Goal: Task Accomplishment & Management: Use online tool/utility

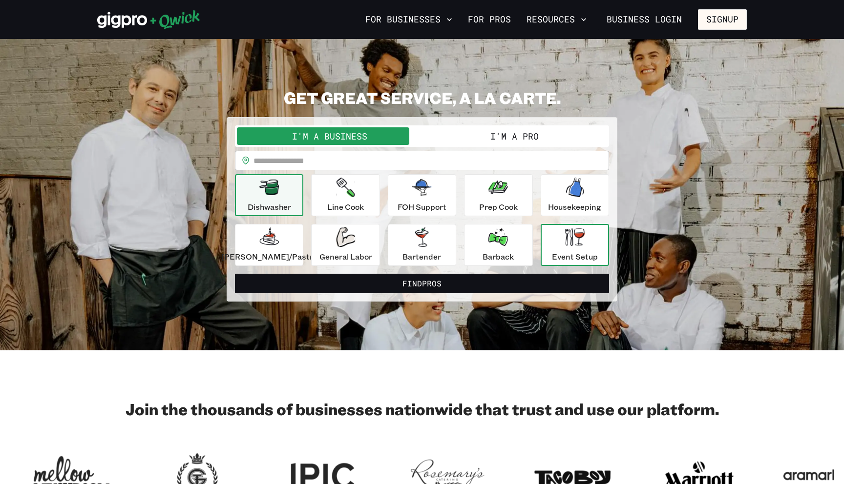
click at [554, 237] on div "Event Setup" at bounding box center [575, 245] width 46 height 35
click at [565, 243] on icon "button" at bounding box center [575, 237] width 20 height 18
click at [486, 135] on button "I'm a Pro" at bounding box center [514, 136] width 185 height 18
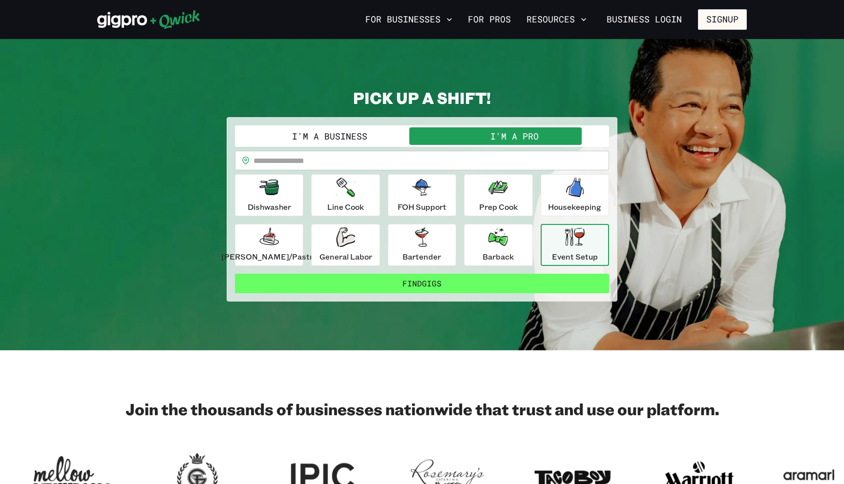
click at [522, 282] on button "Find Gigs" at bounding box center [422, 284] width 374 height 20
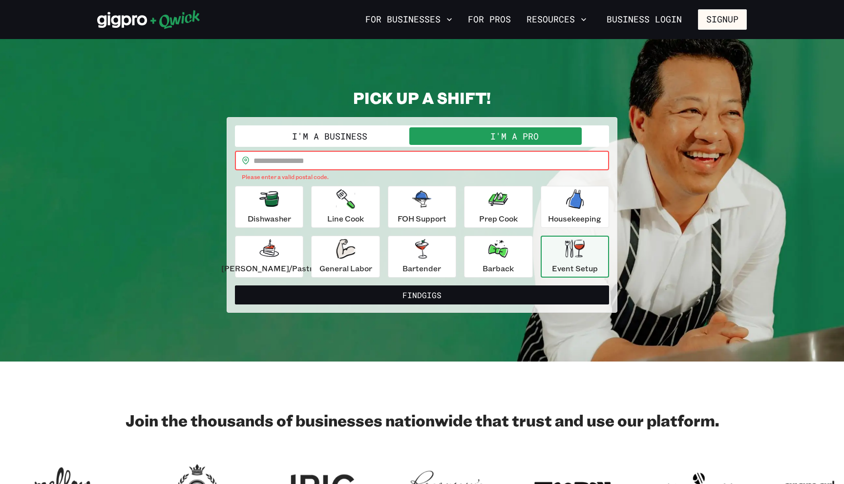
click at [395, 167] on input "text" at bounding box center [430, 161] width 355 height 20
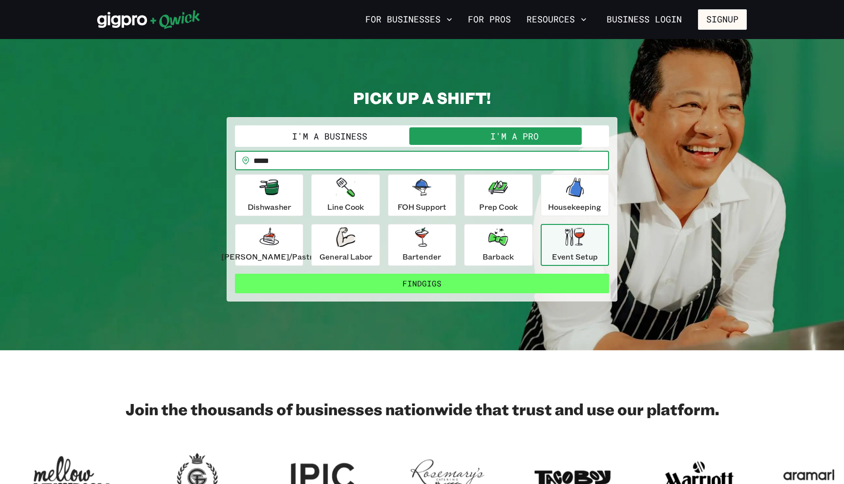
type input "*****"
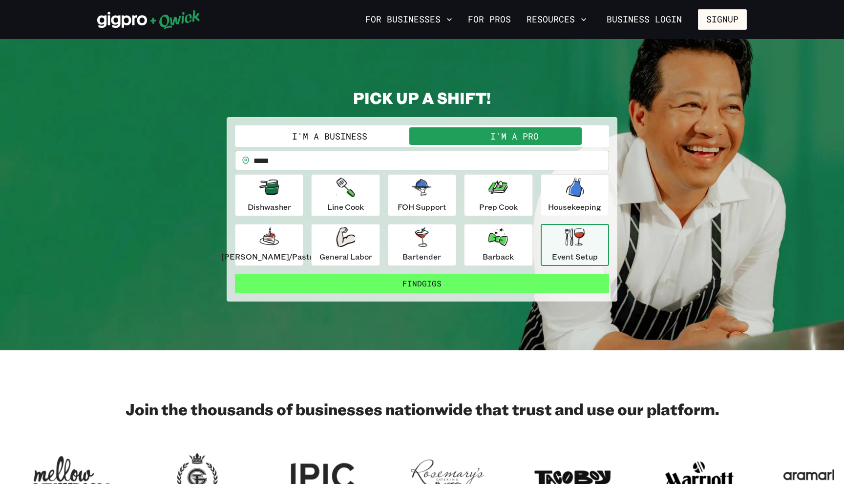
click at [394, 286] on button "Find Gigs" at bounding box center [422, 284] width 374 height 20
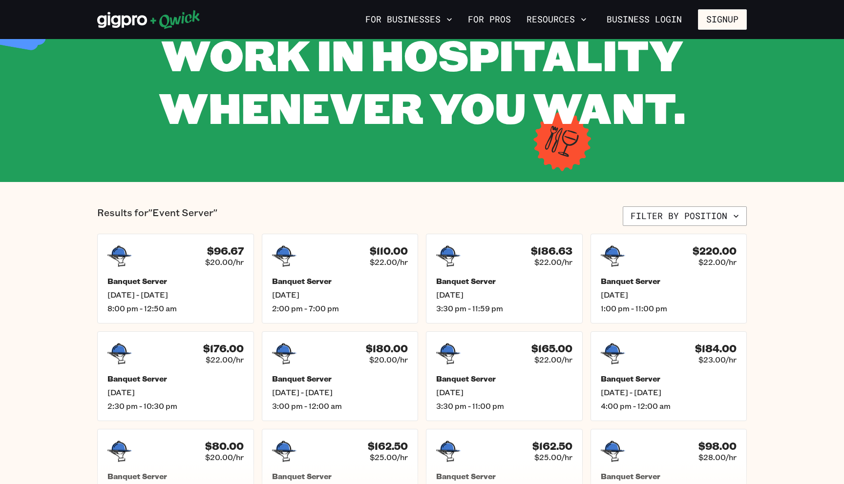
scroll to position [81, 0]
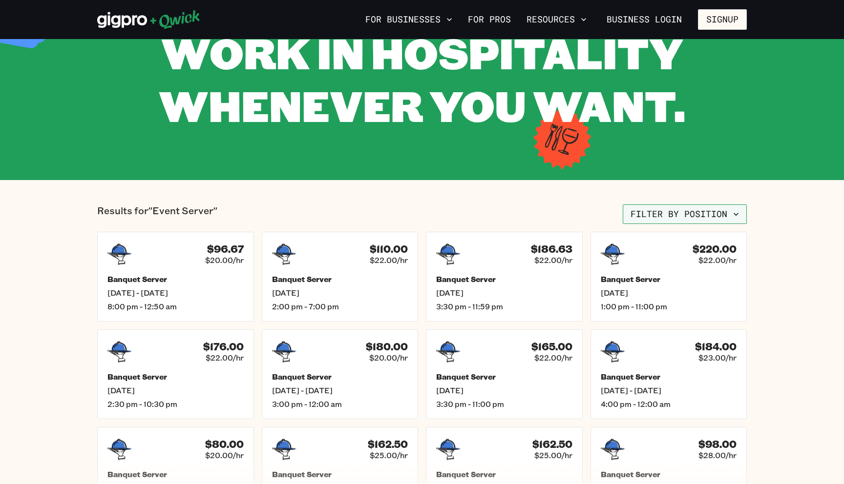
click at [662, 214] on button "Filter by position" at bounding box center [685, 215] width 124 height 20
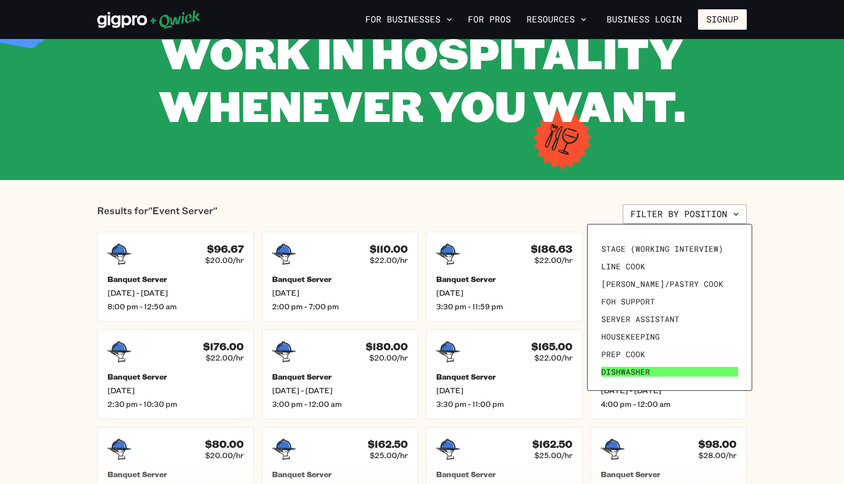
scroll to position [24, 0]
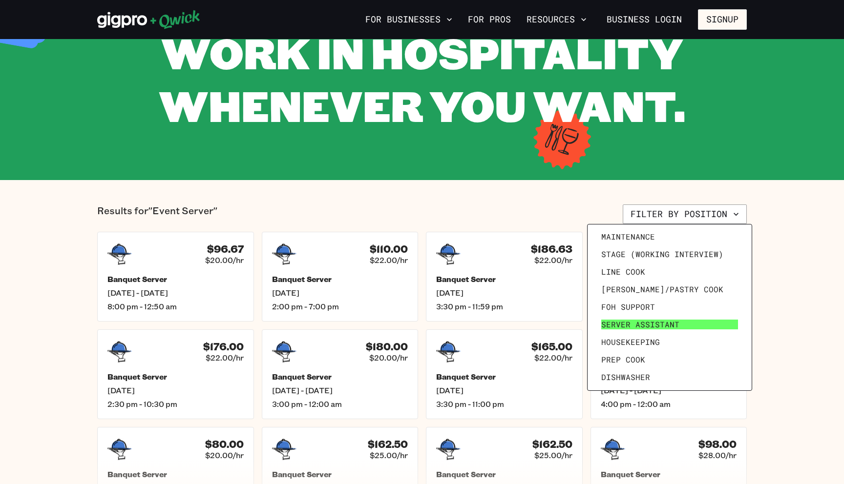
click at [612, 325] on span "Server Assistant" at bounding box center [640, 325] width 78 height 10
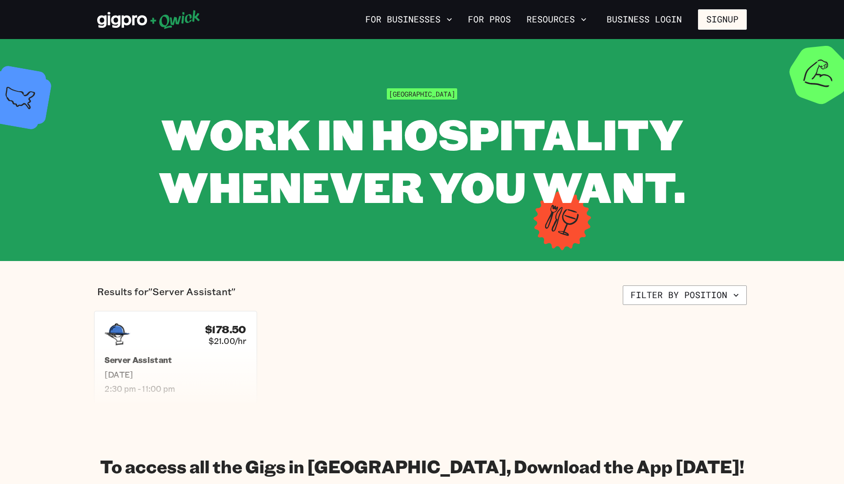
click at [204, 349] on div "$178.50 $21.00/hr Server Assistant [DATE] 2:30 pm - 11:00 pm" at bounding box center [175, 357] width 163 height 93
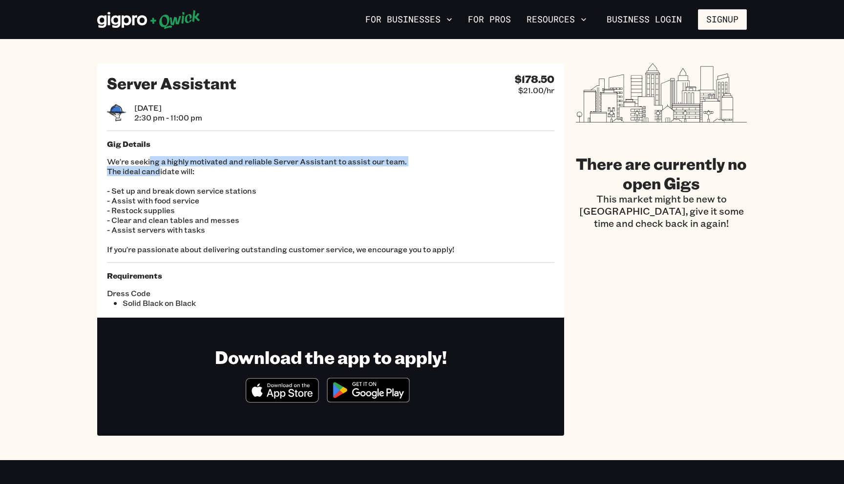
drag, startPoint x: 151, startPoint y: 164, endPoint x: 160, endPoint y: 172, distance: 12.8
click at [160, 172] on p "We're seeking a highly motivated and reliable Server Assistant to assist our te…" at bounding box center [330, 206] width 447 height 98
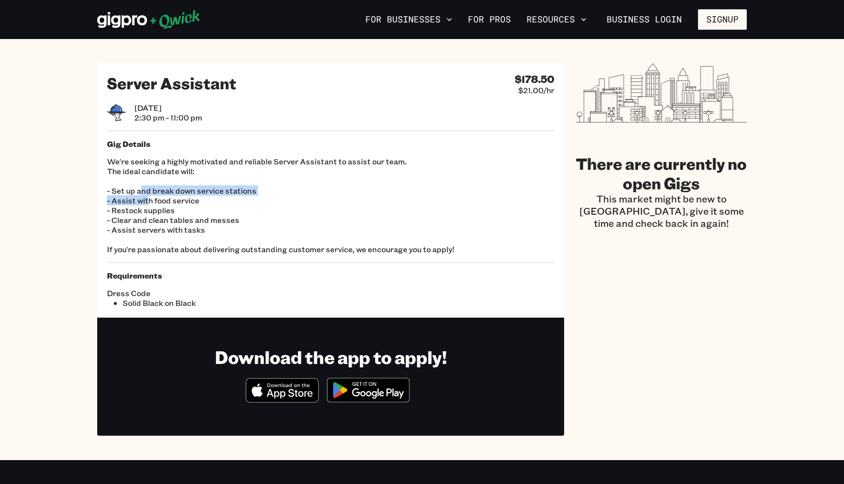
drag, startPoint x: 139, startPoint y: 193, endPoint x: 149, endPoint y: 204, distance: 14.5
click at [149, 204] on p "We're seeking a highly motivated and reliable Server Assistant to assist our te…" at bounding box center [330, 206] width 447 height 98
click at [154, 204] on p "We're seeking a highly motivated and reliable Server Assistant to assist our te…" at bounding box center [330, 206] width 447 height 98
drag, startPoint x: 119, startPoint y: 210, endPoint x: 151, endPoint y: 230, distance: 38.4
click at [151, 230] on p "We're seeking a highly motivated and reliable Server Assistant to assist our te…" at bounding box center [330, 206] width 447 height 98
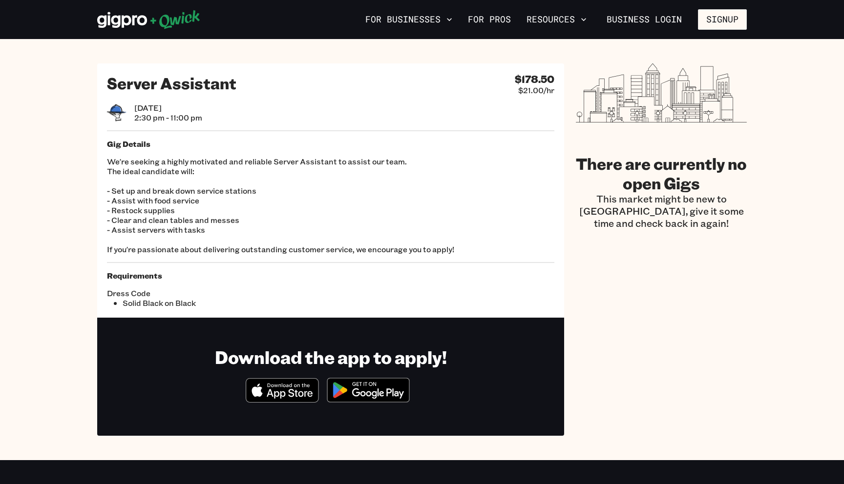
click at [164, 231] on p "We're seeking a highly motivated and reliable Server Assistant to assist our te…" at bounding box center [330, 206] width 447 height 98
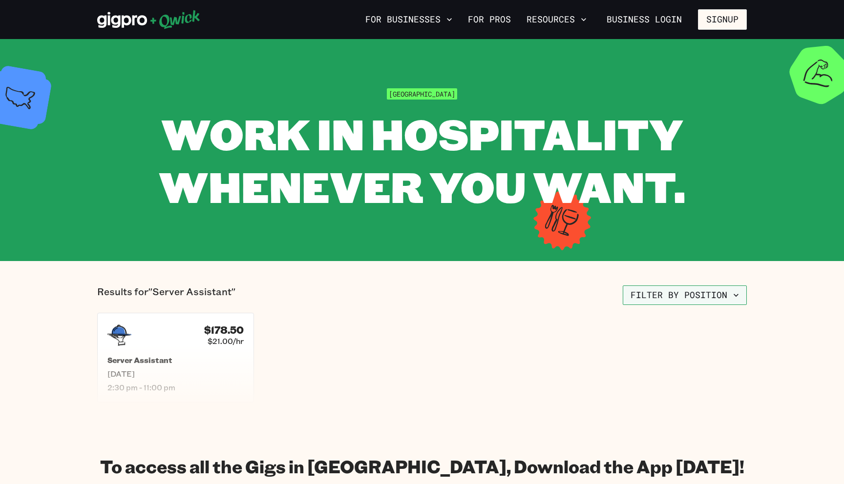
click at [669, 296] on button "Filter by position" at bounding box center [685, 296] width 124 height 20
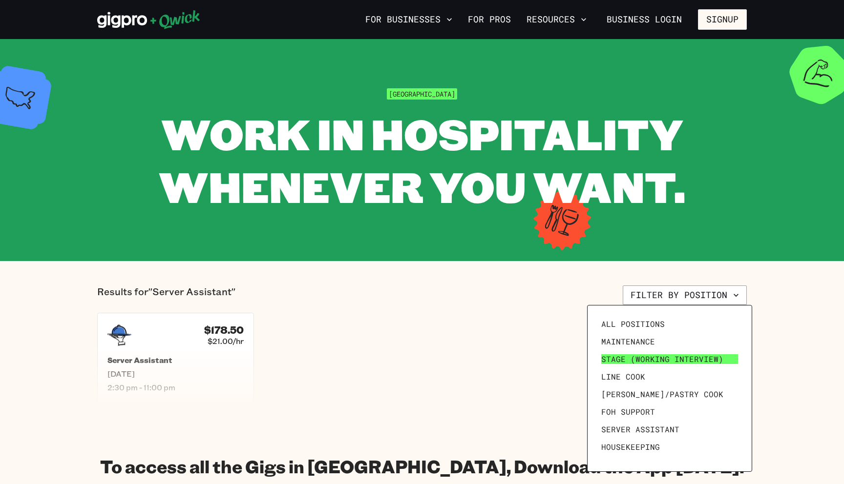
click at [617, 357] on span "Stage (working interview)" at bounding box center [662, 359] width 122 height 10
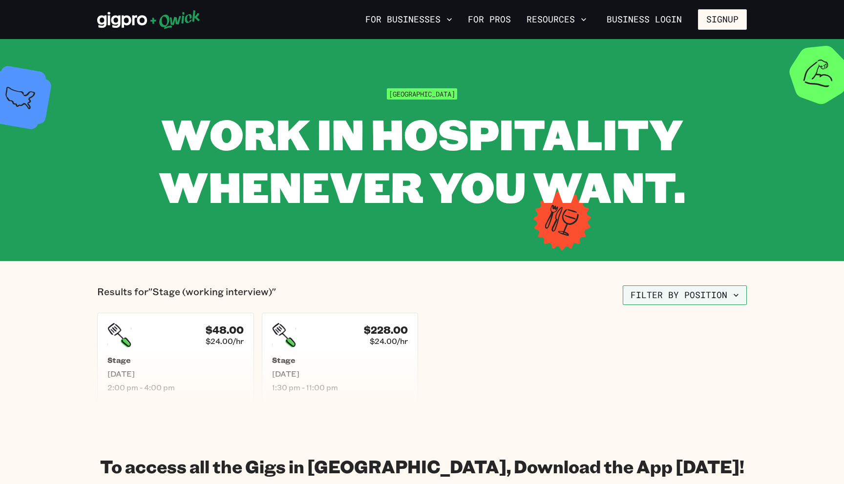
click at [651, 300] on button "Filter by position" at bounding box center [685, 296] width 124 height 20
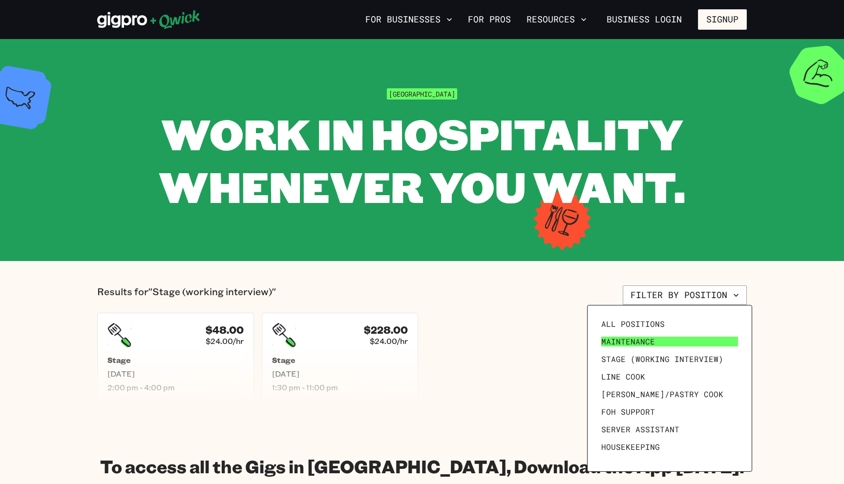
click at [637, 340] on span "Maintenance" at bounding box center [628, 342] width 54 height 10
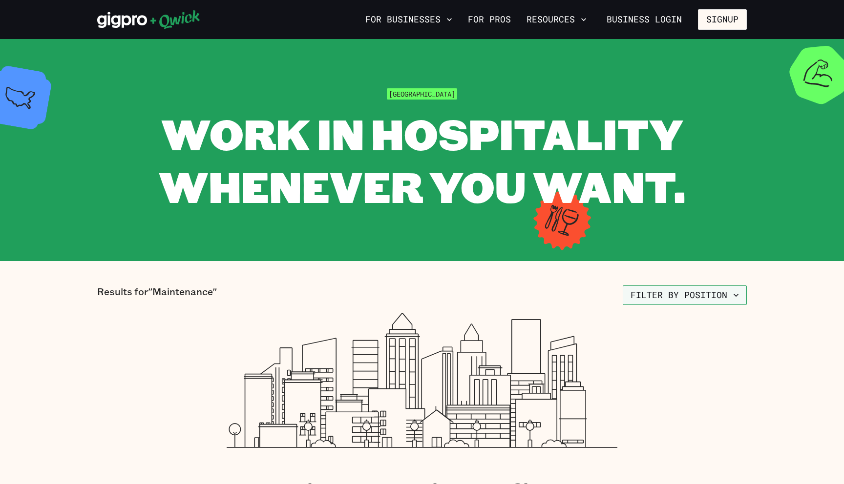
click at [671, 297] on button "Filter by position" at bounding box center [685, 296] width 124 height 20
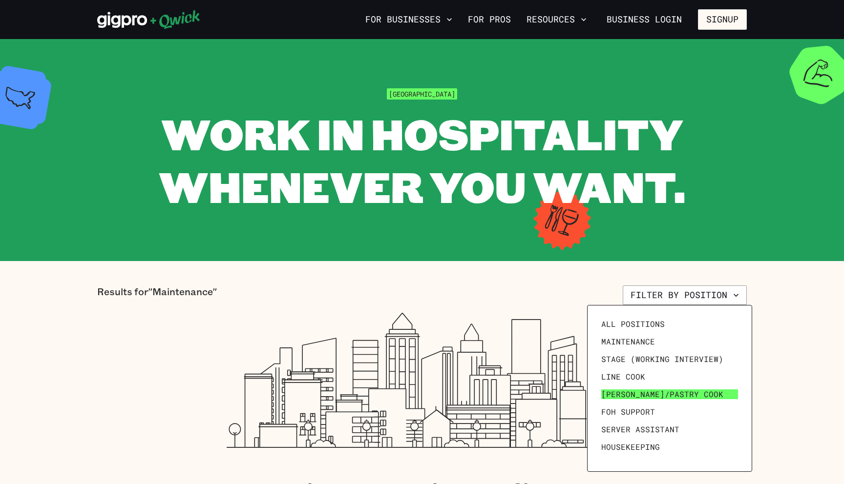
click at [643, 392] on span "[PERSON_NAME]/Pastry Cook" at bounding box center [662, 395] width 122 height 10
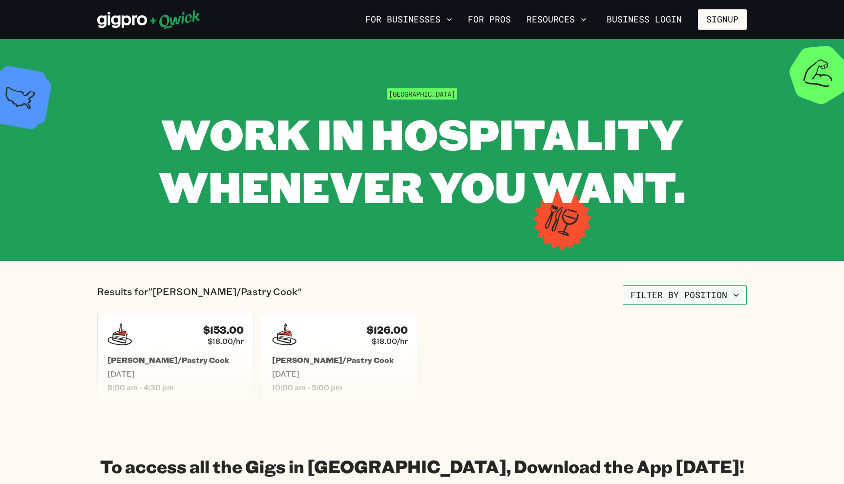
click at [654, 294] on button "Filter by position" at bounding box center [685, 296] width 124 height 20
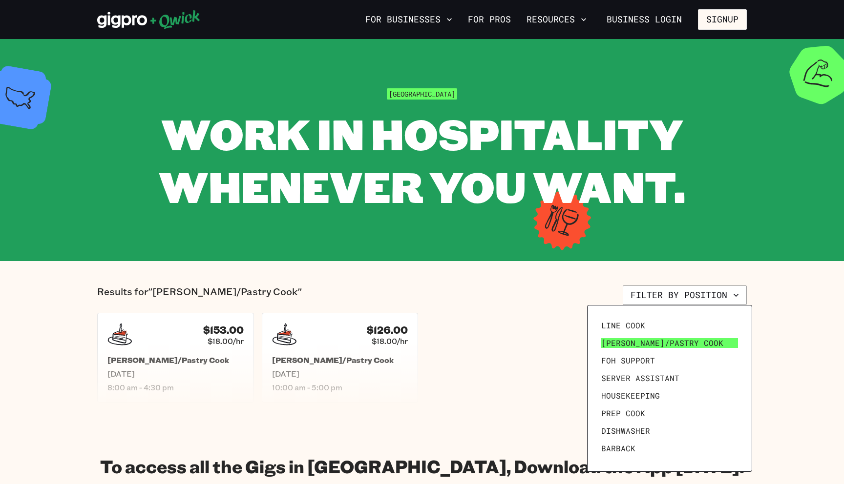
scroll to position [54, 0]
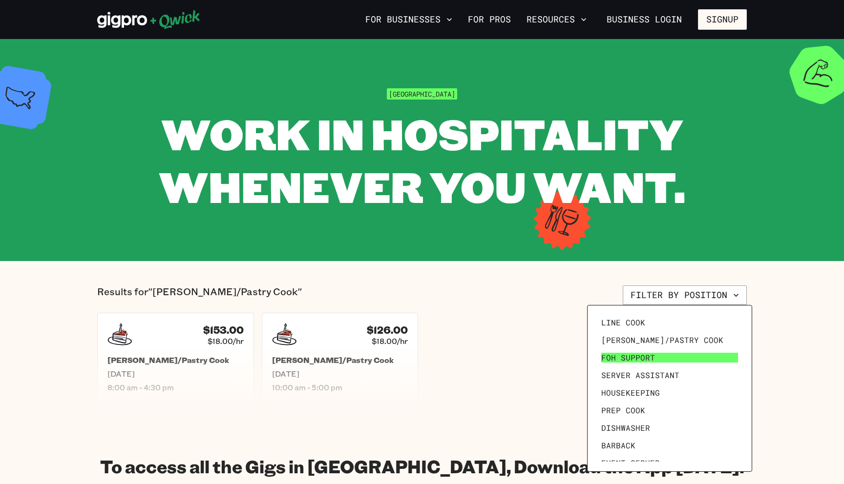
click at [626, 360] on span "FOH Support" at bounding box center [628, 358] width 54 height 10
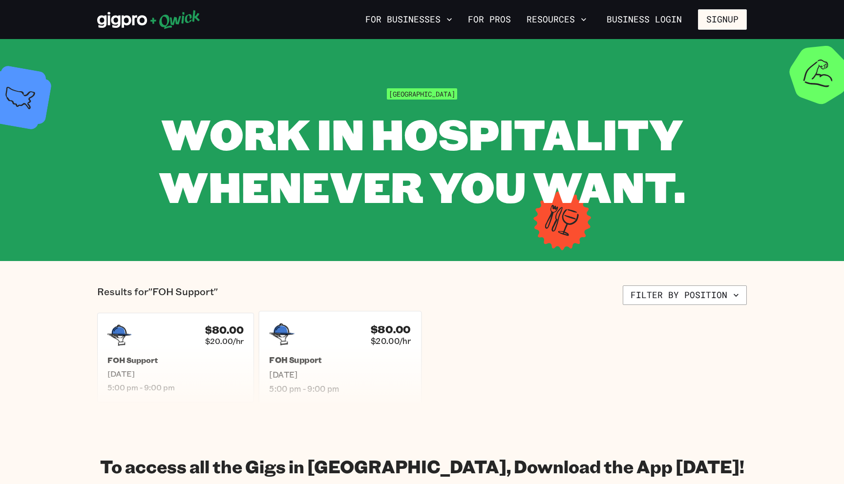
click at [378, 354] on div "$80.00 $20.00/hr FOH Support [DATE] 5:00 pm - 9:00 pm" at bounding box center [339, 357] width 163 height 93
click at [688, 296] on button "Filter by position" at bounding box center [685, 296] width 124 height 20
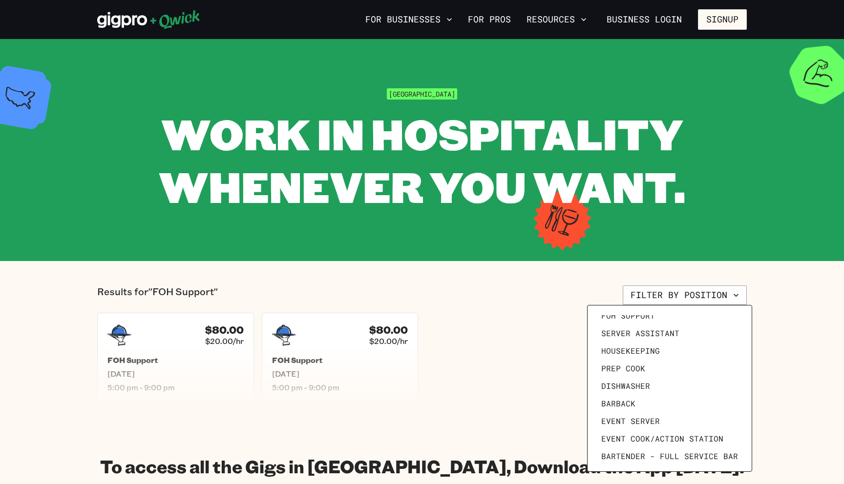
scroll to position [107, 0]
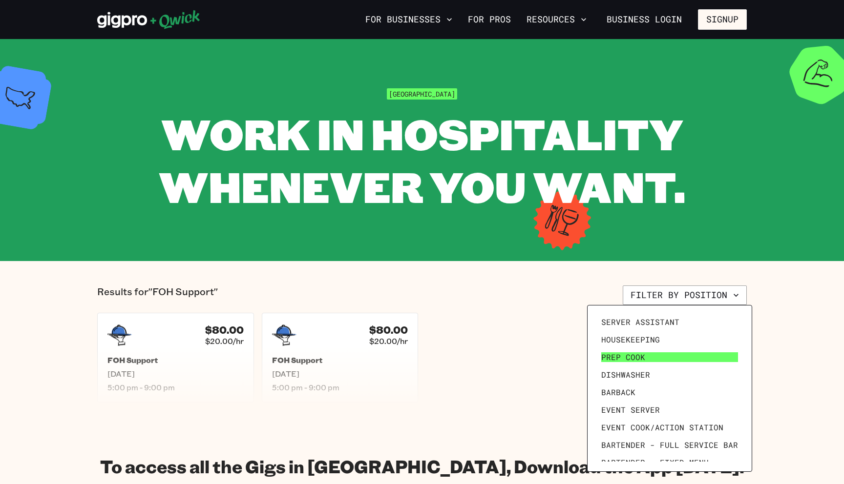
click at [620, 356] on span "Prep Cook" at bounding box center [623, 358] width 44 height 10
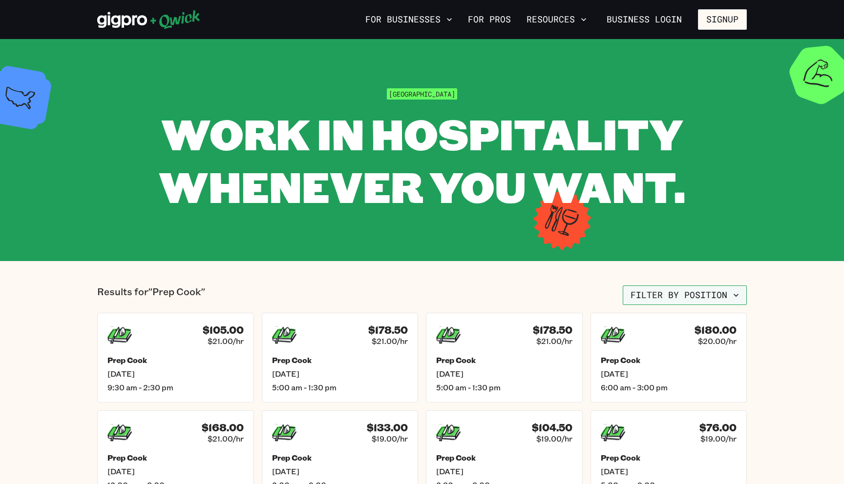
click at [661, 294] on button "Filter by position" at bounding box center [685, 296] width 124 height 20
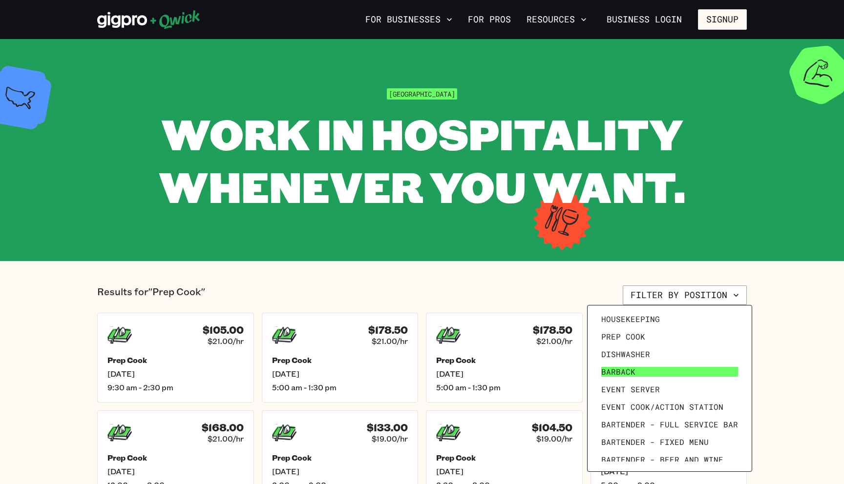
scroll to position [135, 0]
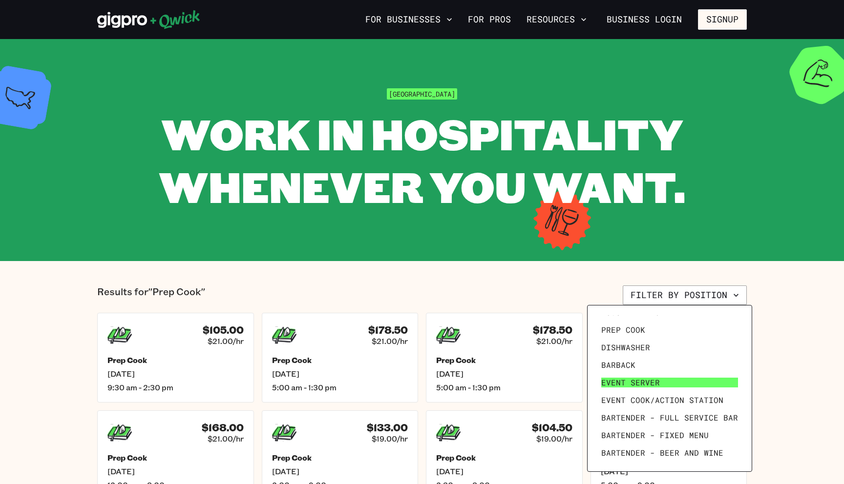
click at [634, 380] on span "Event Server" at bounding box center [630, 383] width 59 height 10
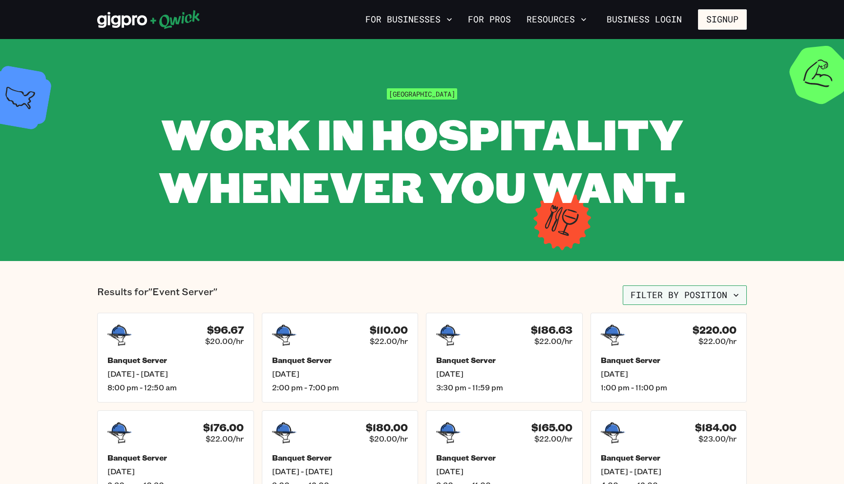
click at [656, 295] on button "Filter by position" at bounding box center [685, 296] width 124 height 20
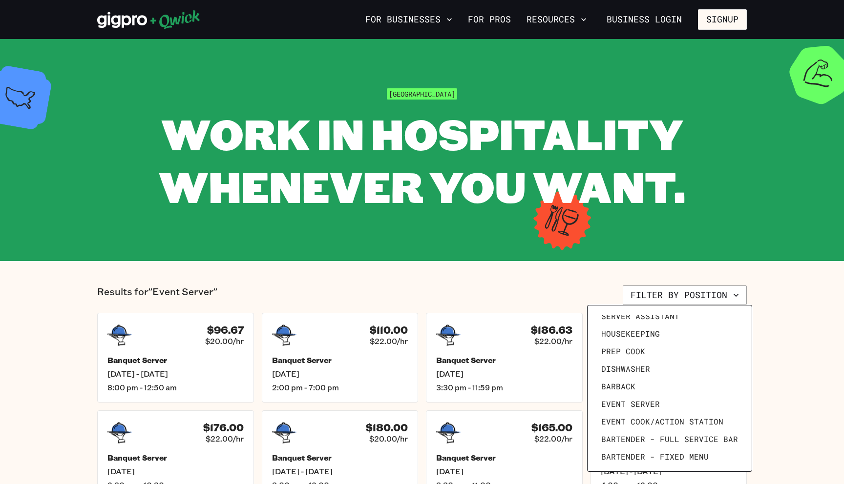
scroll to position [135, 0]
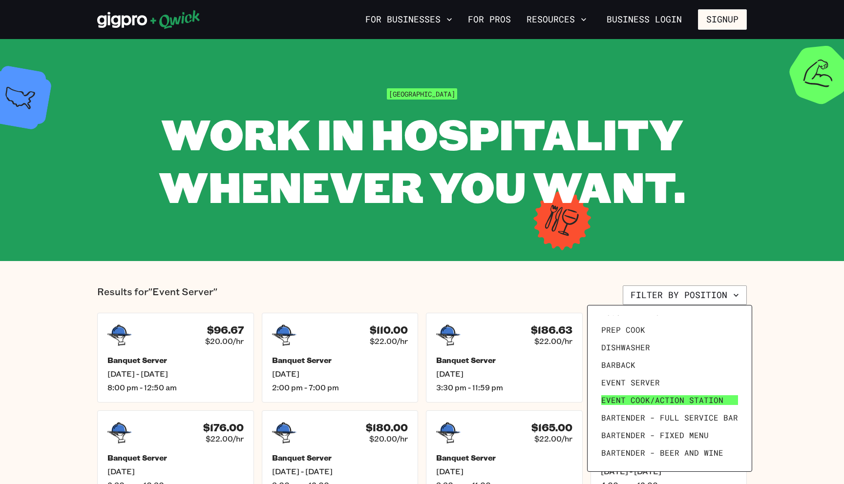
click at [644, 400] on span "Event Cook/Action Station" at bounding box center [662, 400] width 122 height 10
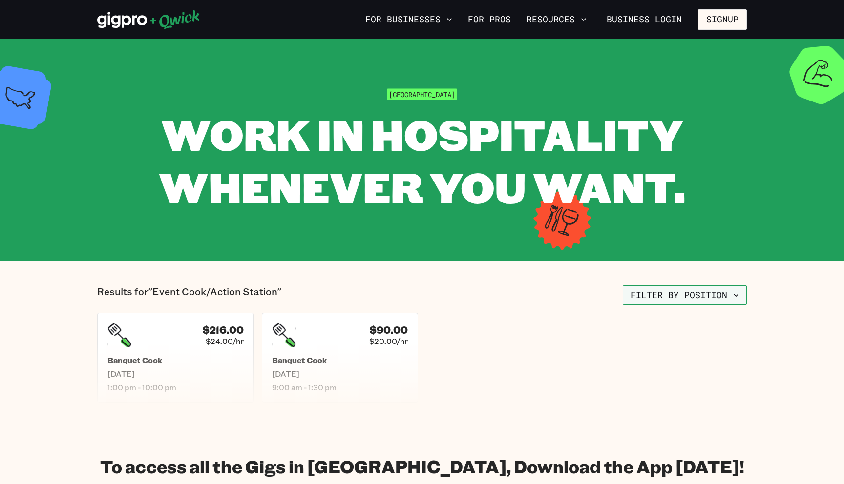
click at [668, 298] on button "Filter by position" at bounding box center [685, 296] width 124 height 20
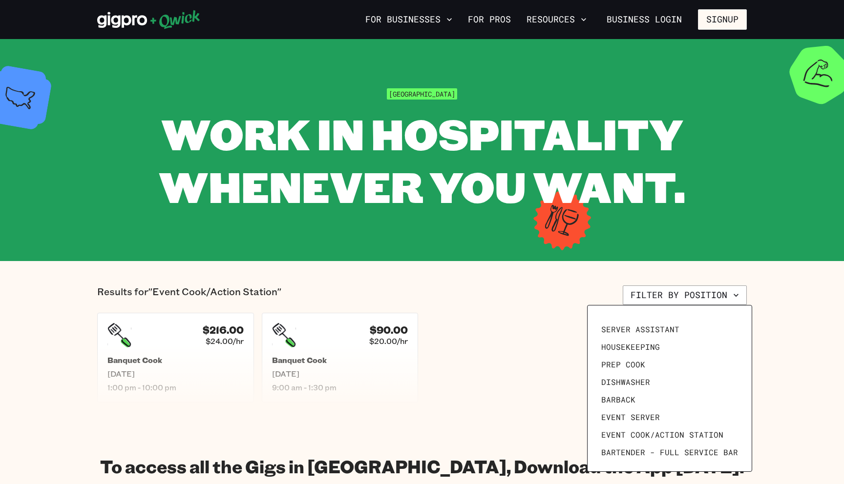
scroll to position [125, 0]
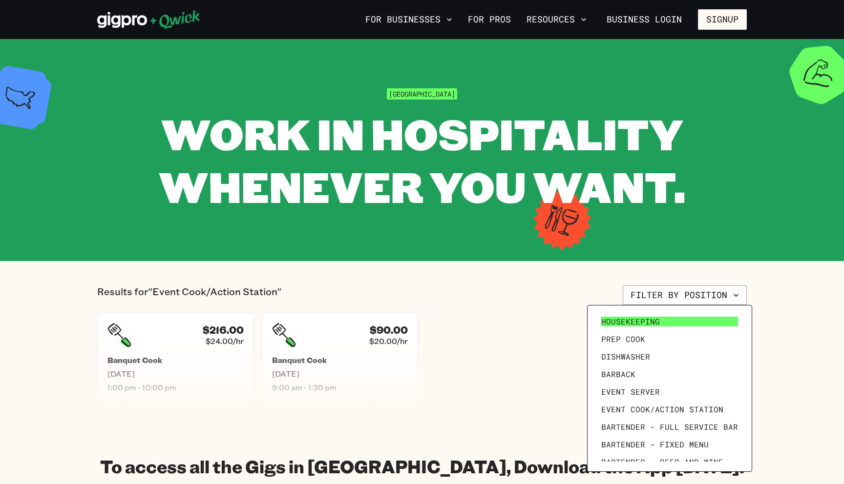
click at [623, 323] on span "Housekeeping" at bounding box center [630, 322] width 59 height 10
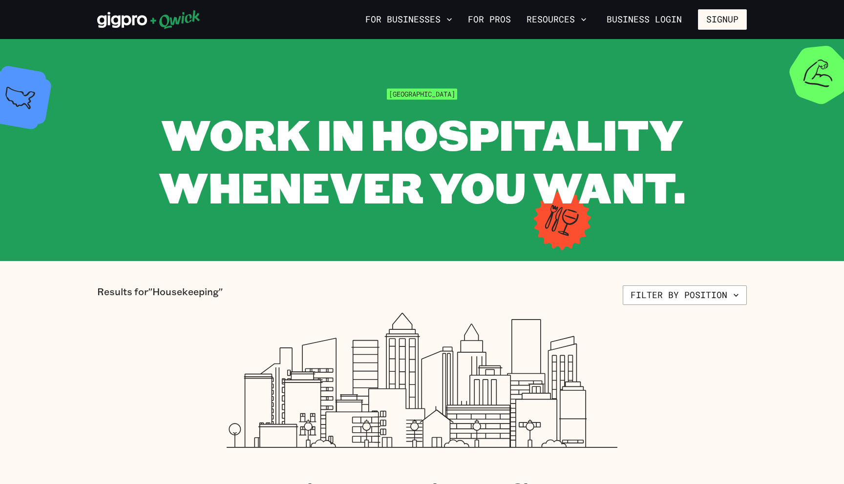
click at [651, 280] on section "Results for "Housekeeping" Filter by position There are currently no open Gigs …" at bounding box center [422, 398] width 844 height 274
click at [654, 299] on button "Filter by position" at bounding box center [685, 296] width 124 height 20
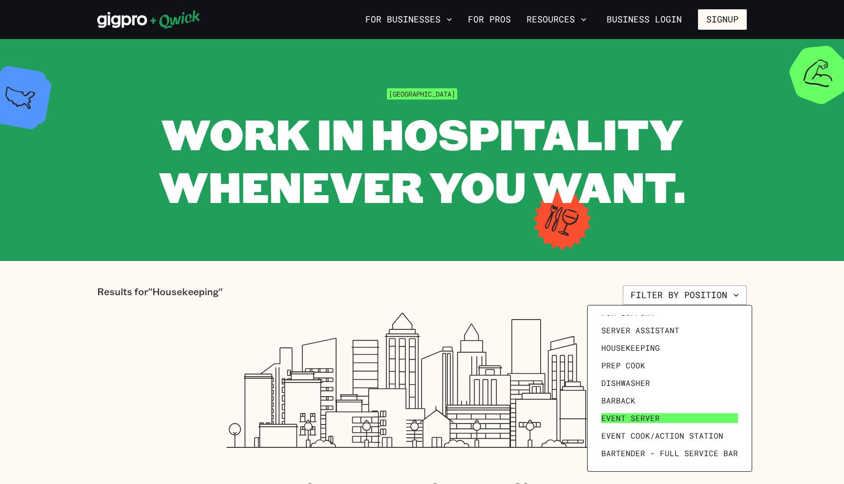
scroll to position [98, 0]
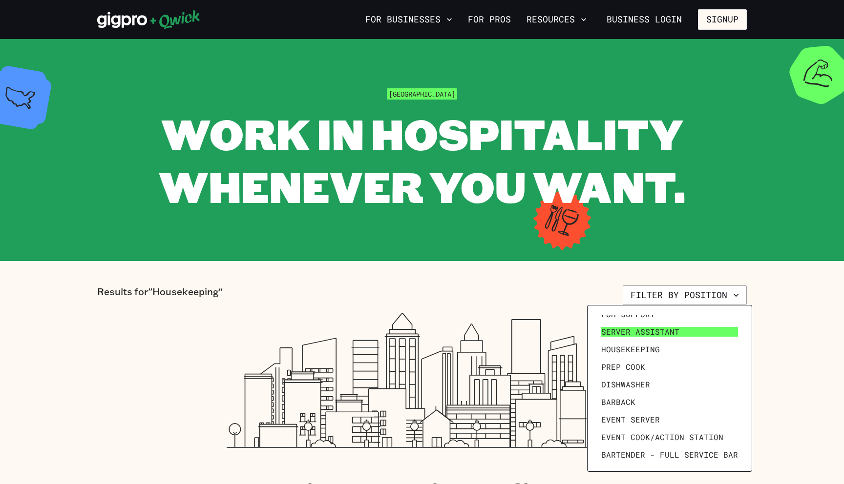
click at [647, 335] on span "Server Assistant" at bounding box center [640, 332] width 78 height 10
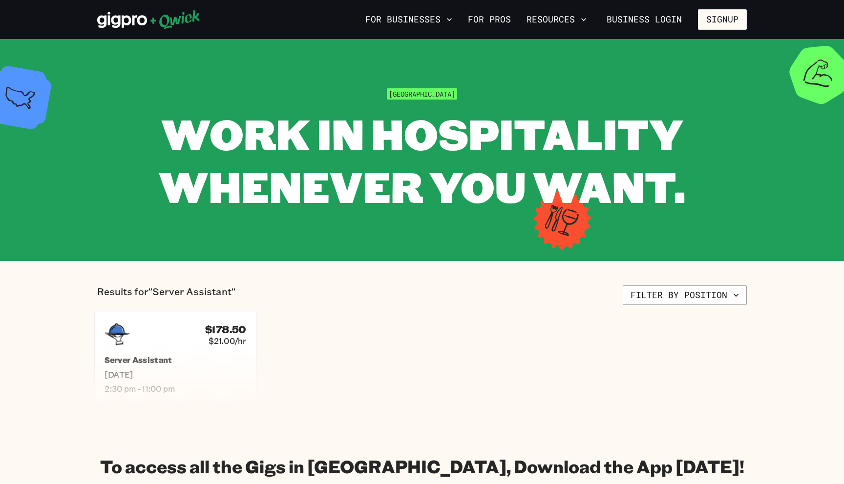
click at [220, 355] on h5 "Server Assistant" at bounding box center [175, 360] width 142 height 10
